Goal: Transaction & Acquisition: Purchase product/service

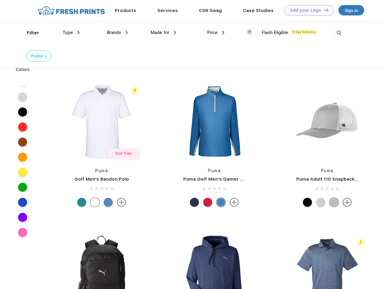
scroll to position [0, 0]
click at [307, 10] on link "Add your Logo Design Tool" at bounding box center [309, 10] width 50 height 11
click at [0, 0] on div "Design Tool" at bounding box center [0, 0] width 0 height 0
click at [323, 10] on link "Add your Logo Design Tool" at bounding box center [309, 10] width 50 height 11
click at [29, 33] on div "Filter" at bounding box center [33, 33] width 12 height 7
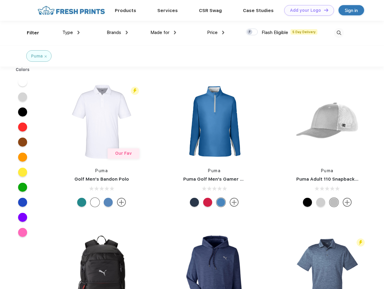
click at [71, 33] on span "Type" at bounding box center [67, 32] width 11 height 5
click at [117, 33] on span "Brands" at bounding box center [114, 32] width 14 height 5
click at [163, 33] on span "Made for" at bounding box center [159, 32] width 19 height 5
click at [216, 33] on span "Price" at bounding box center [212, 32] width 11 height 5
click at [252, 32] on div at bounding box center [252, 32] width 12 height 7
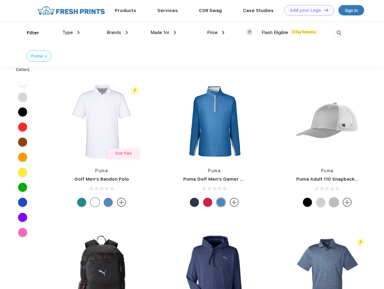
click at [250, 32] on input "checkbox" at bounding box center [248, 30] width 4 height 4
click at [338, 33] on img at bounding box center [339, 33] width 10 height 10
